Goal: Task Accomplishment & Management: Complete application form

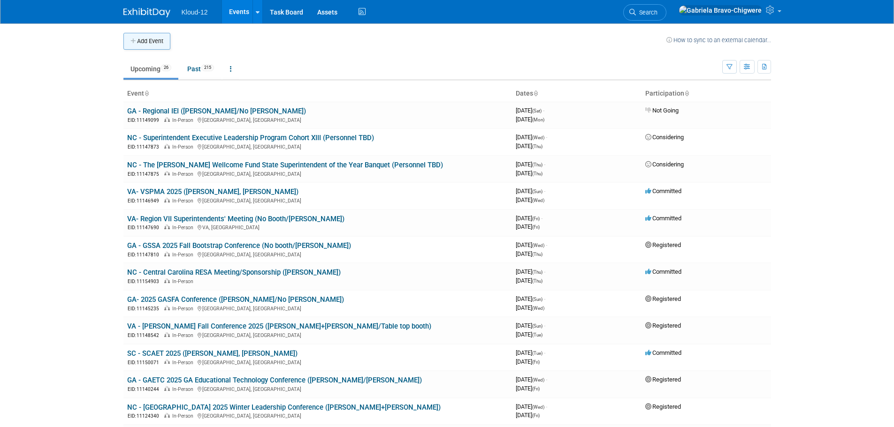
click at [164, 42] on button "Add Event" at bounding box center [146, 41] width 47 height 17
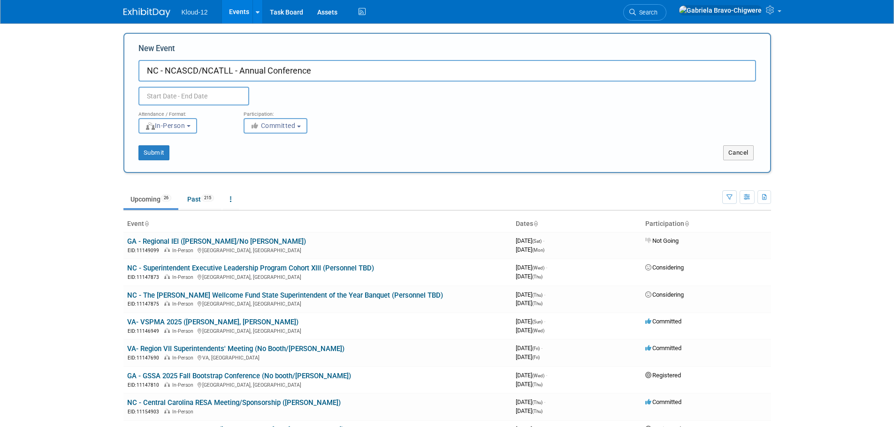
type input "NC - NCASCD/NCATLL - Annual Conference"
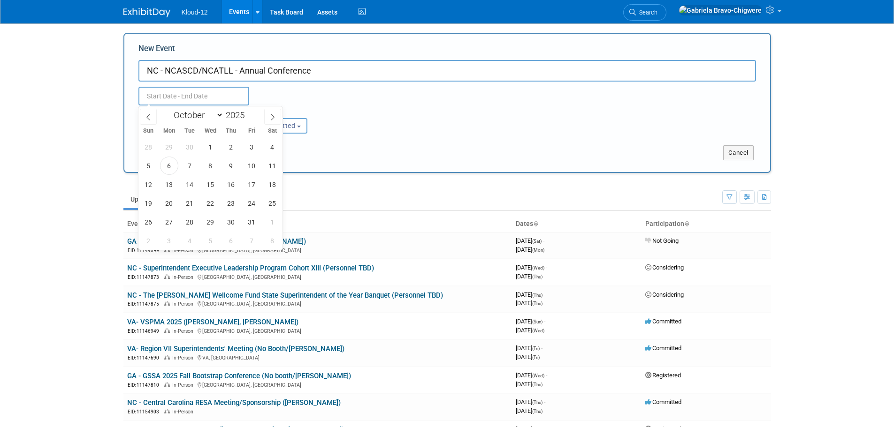
click at [175, 93] on input "text" at bounding box center [193, 96] width 111 height 19
click at [269, 116] on icon at bounding box center [272, 117] width 7 height 7
click at [269, 117] on icon at bounding box center [272, 117] width 7 height 7
select select "11"
click at [269, 117] on icon at bounding box center [272, 117] width 7 height 7
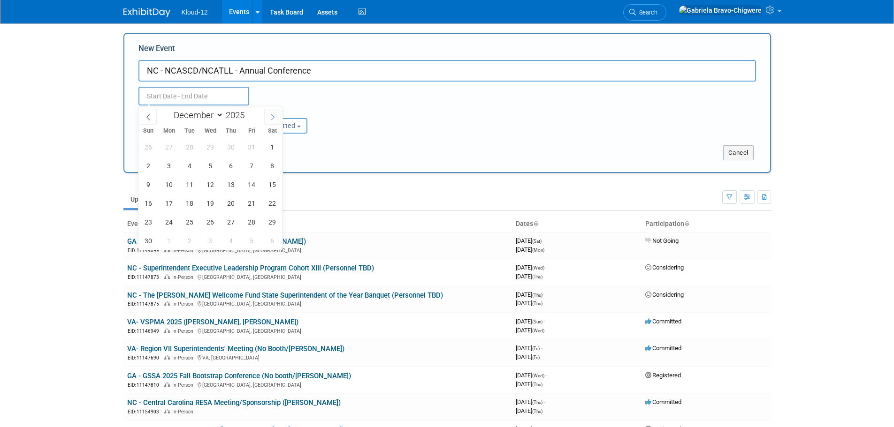
type input "2026"
select select "0"
click at [207, 223] on span "28" at bounding box center [210, 222] width 18 height 18
click at [253, 223] on span "30" at bounding box center [252, 222] width 18 height 18
type input "[DATE] to [DATE]"
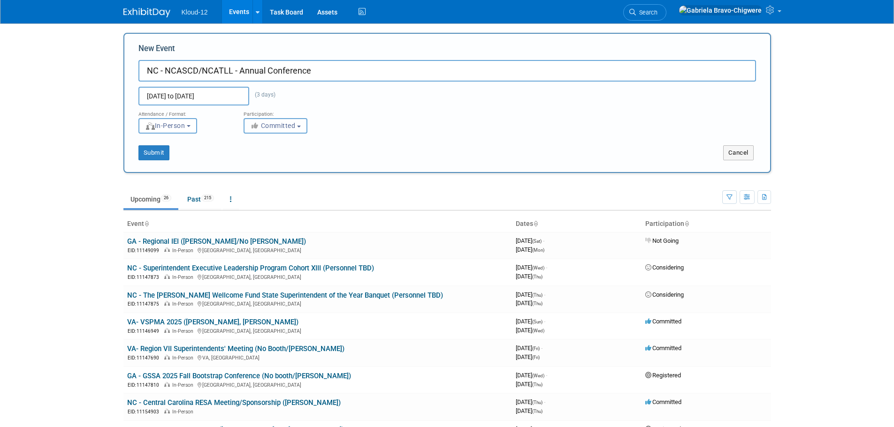
click at [297, 126] on button "Committed" at bounding box center [275, 125] width 64 height 15
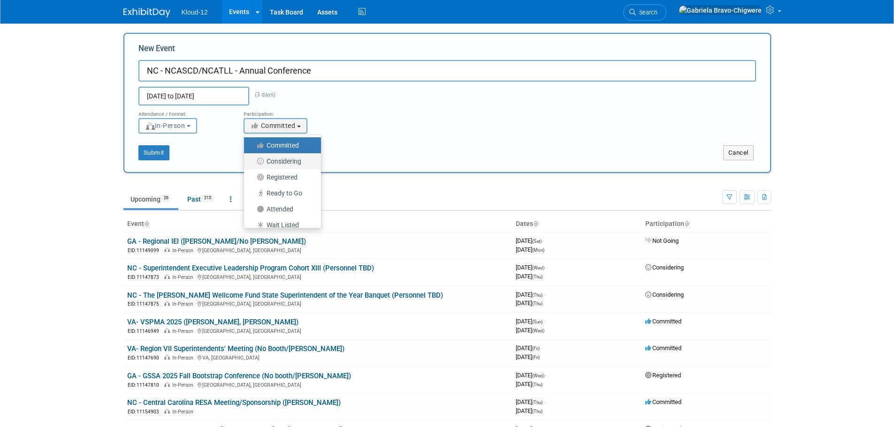
click at [292, 156] on label "Considering" at bounding box center [280, 161] width 63 height 12
click at [252, 159] on input "Considering" at bounding box center [249, 162] width 6 height 6
select select "2"
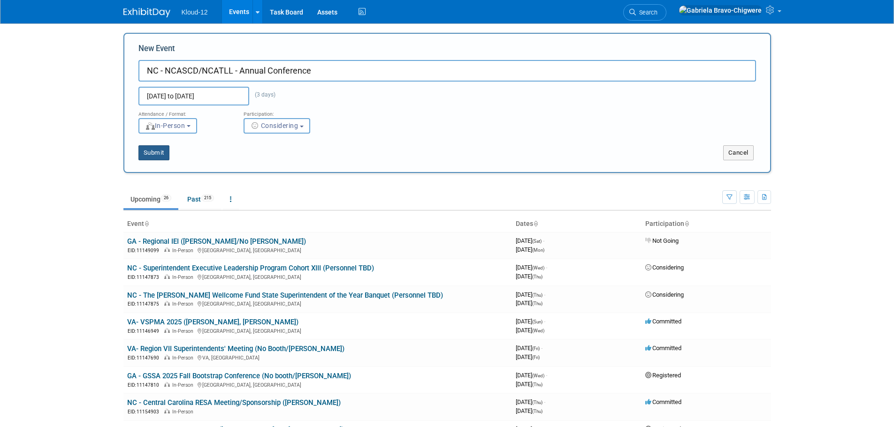
click at [152, 154] on button "Submit" at bounding box center [153, 152] width 31 height 15
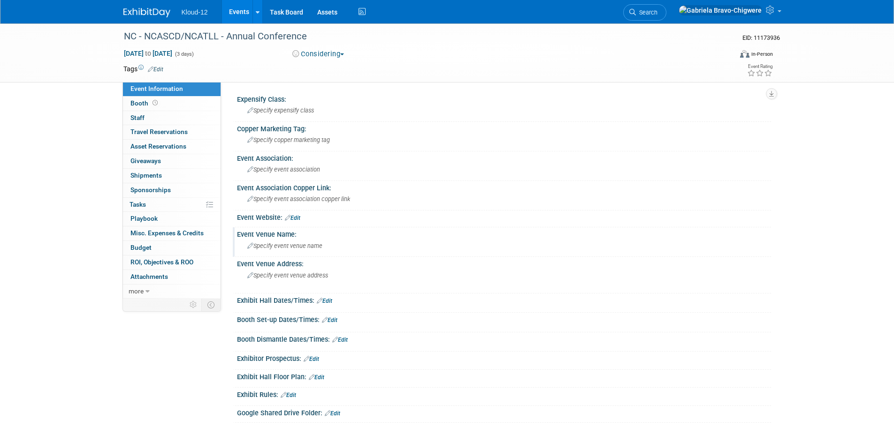
click at [288, 245] on span "Specify event venue name" at bounding box center [284, 246] width 75 height 7
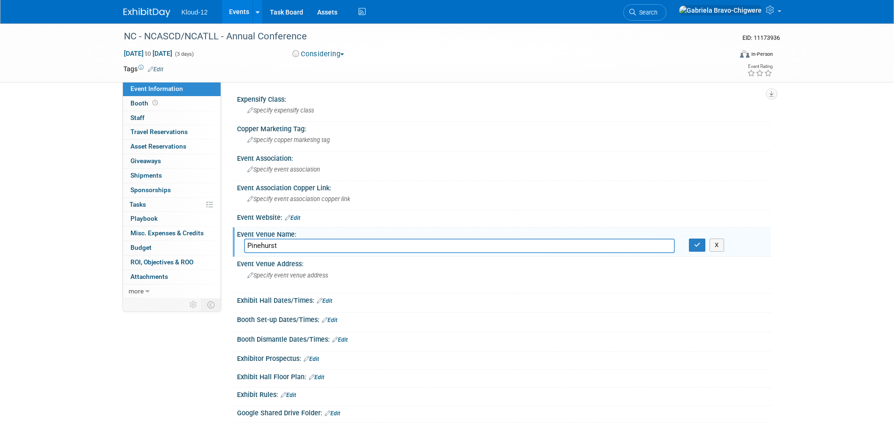
type input "Pinehurst"
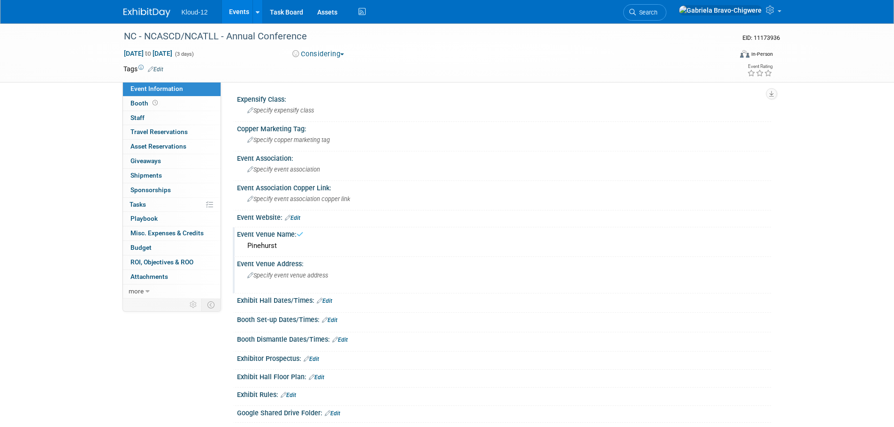
click at [293, 274] on span "Specify event venue address" at bounding box center [287, 275] width 81 height 7
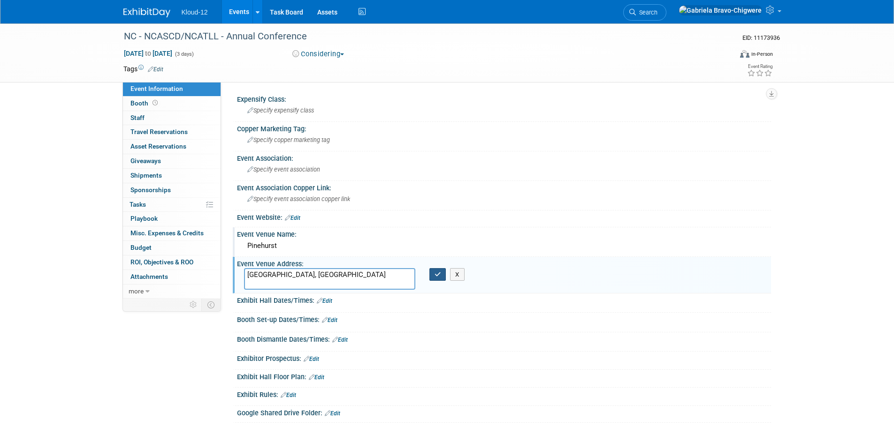
type textarea "[GEOGRAPHIC_DATA], [GEOGRAPHIC_DATA]"
click at [434, 275] on icon "button" at bounding box center [437, 275] width 7 height 6
